Goal: Task Accomplishment & Management: Manage account settings

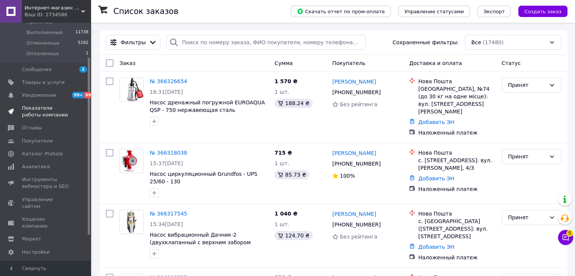
scroll to position [80, 0]
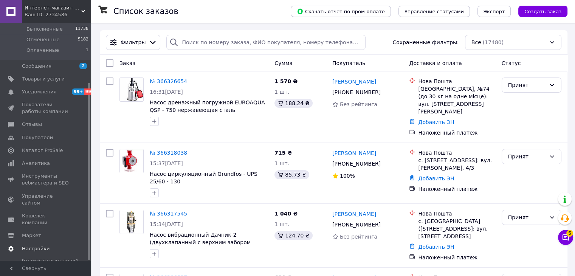
click at [52, 245] on span "Настройки" at bounding box center [46, 248] width 48 height 7
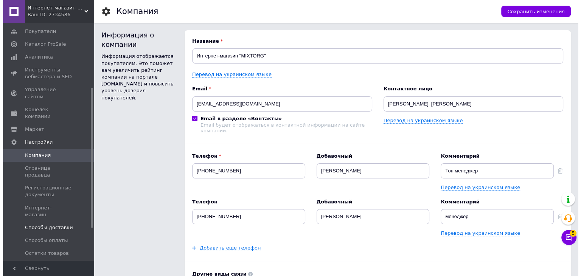
scroll to position [156, 0]
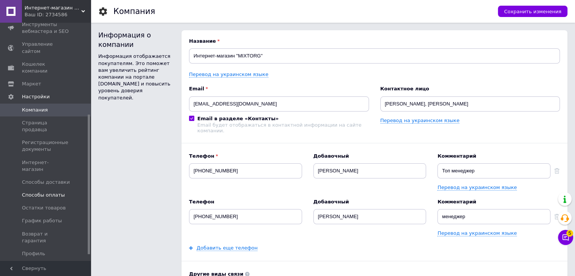
click at [45, 192] on span "Способы оплаты" at bounding box center [43, 195] width 43 height 7
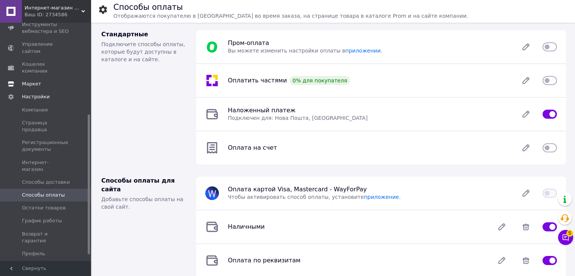
click at [35, 81] on span "Маркет" at bounding box center [31, 84] width 19 height 7
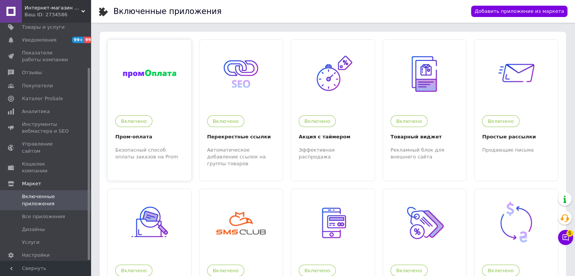
click at [152, 94] on div at bounding box center [150, 74] width 84 height 68
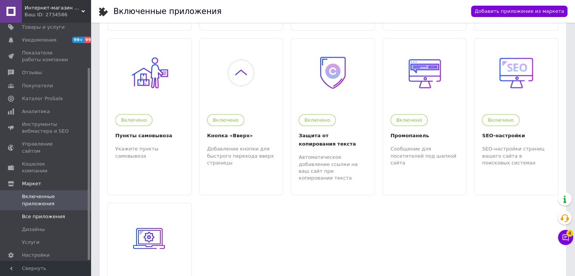
scroll to position [340, 0]
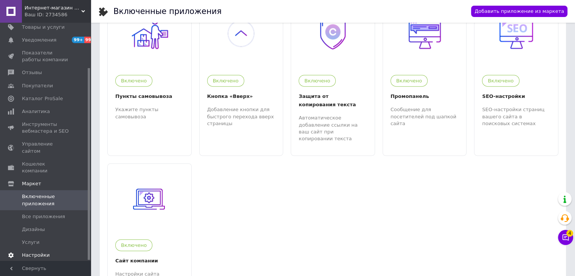
click at [43, 252] on span "Настройки" at bounding box center [36, 255] width 28 height 7
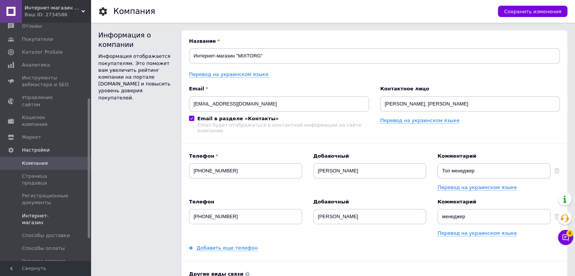
scroll to position [132, 0]
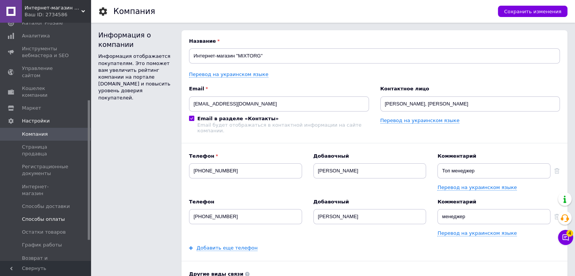
click at [63, 216] on span "Способы оплаты" at bounding box center [46, 219] width 48 height 7
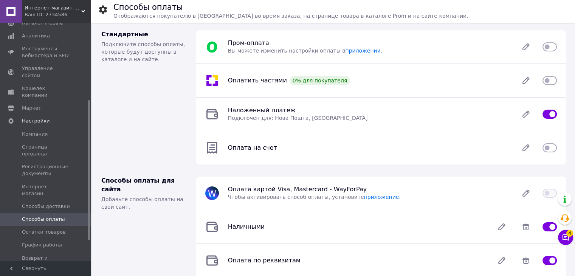
click at [546, 48] on input "checkbox" at bounding box center [549, 47] width 14 height 8
checkbox input "true"
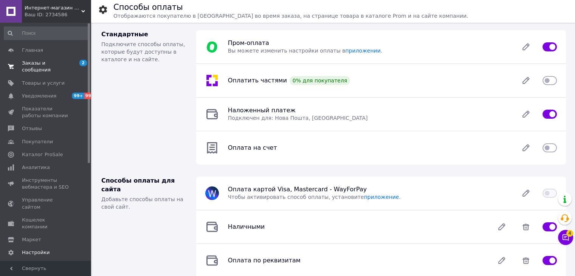
click at [58, 62] on span "Заказы и сообщения" at bounding box center [46, 67] width 48 height 14
